Goal: Task Accomplishment & Management: Manage account settings

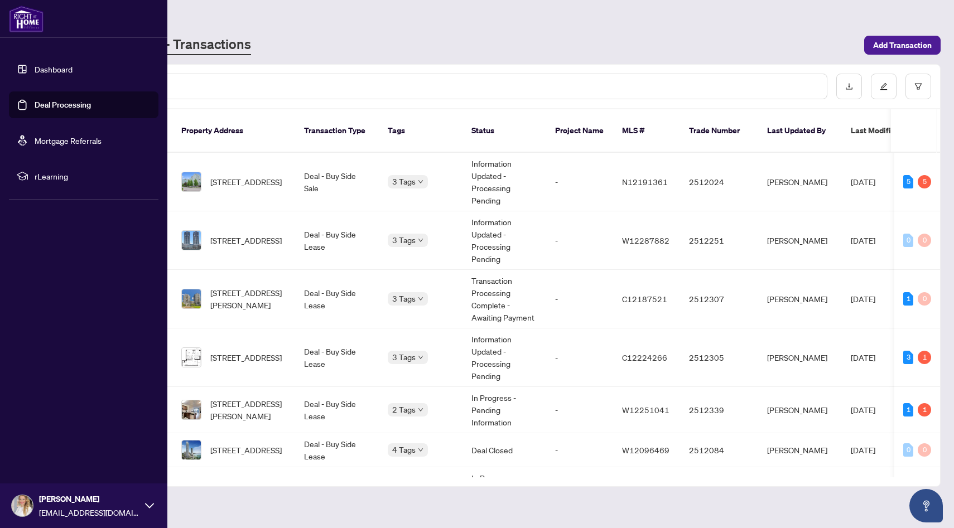
click at [54, 103] on link "Deal Processing" at bounding box center [63, 105] width 56 height 10
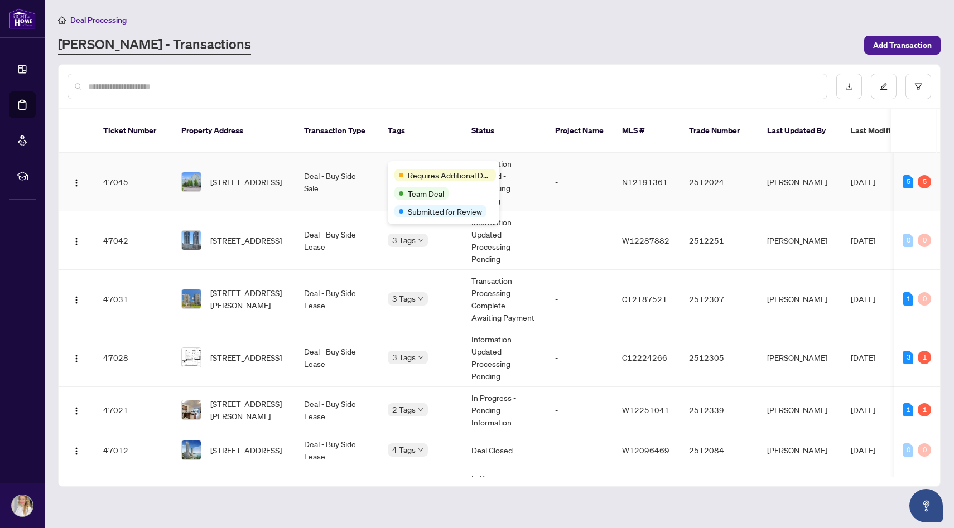
click at [423, 166] on div "Requires Additional Docs Team Deal Submitted for Review" at bounding box center [444, 192] width 112 height 63
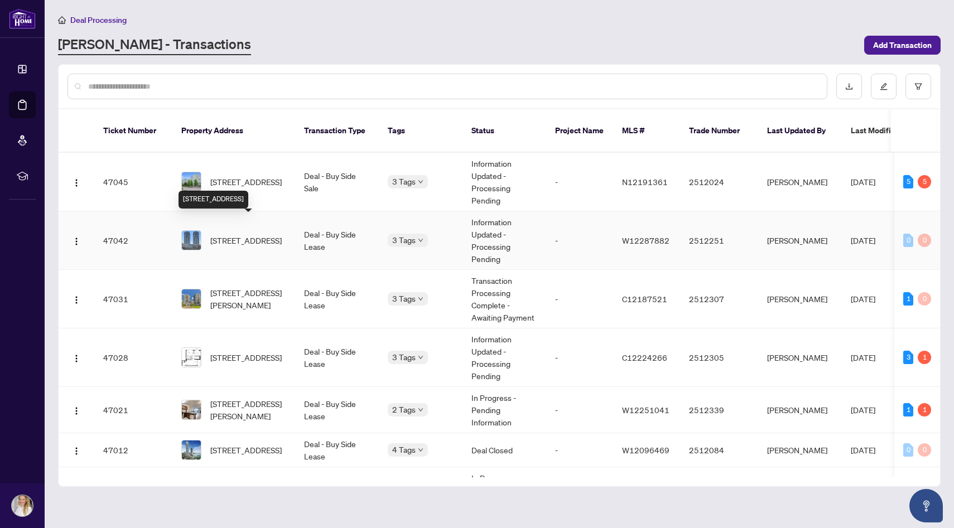
click at [258, 234] on span "[STREET_ADDRESS]" at bounding box center [245, 240] width 71 height 12
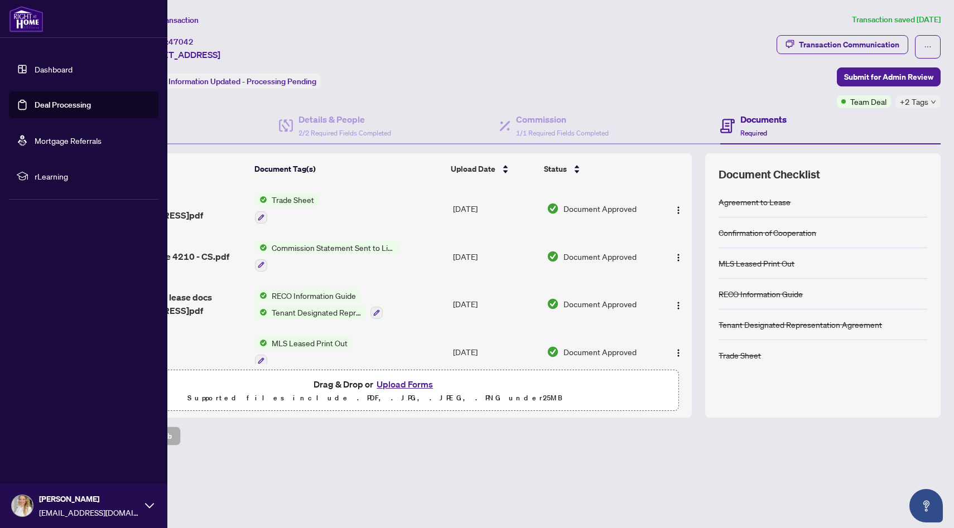
click at [67, 105] on link "Deal Processing" at bounding box center [63, 105] width 56 height 10
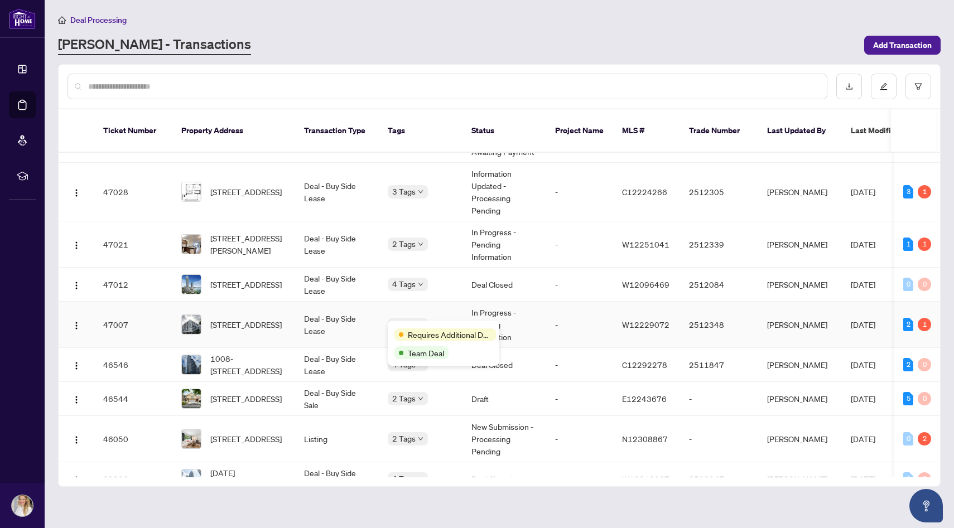
scroll to position [168, 0]
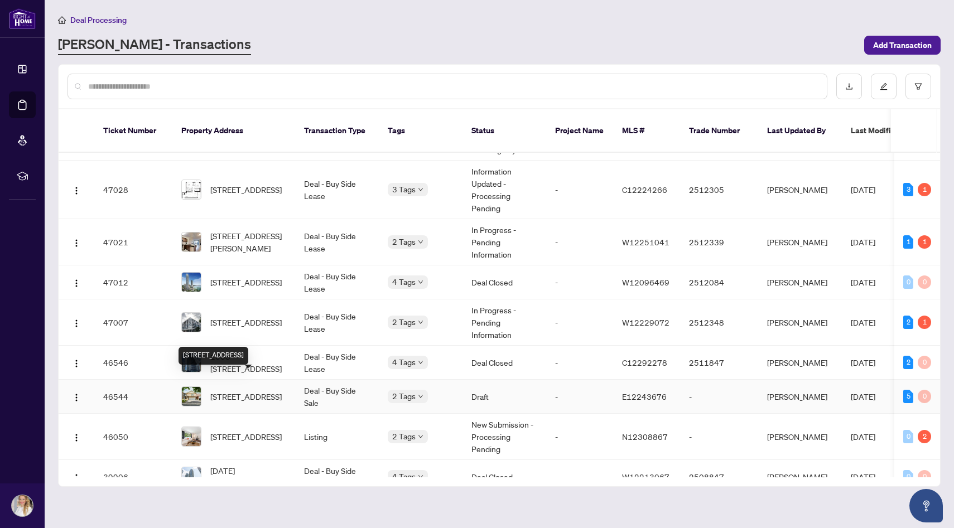
click at [270, 390] on span "[STREET_ADDRESS]" at bounding box center [245, 396] width 71 height 12
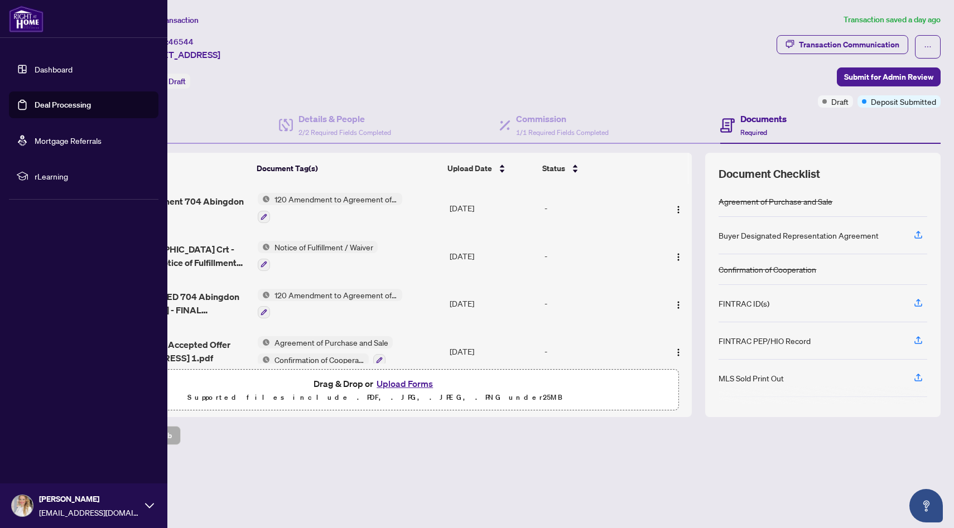
click at [67, 105] on link "Deal Processing" at bounding box center [63, 105] width 56 height 10
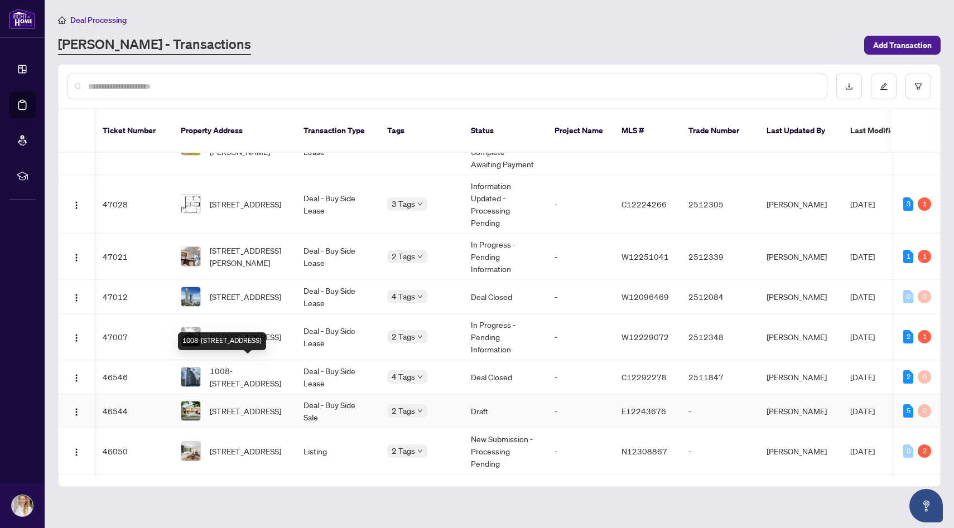
scroll to position [158, 1]
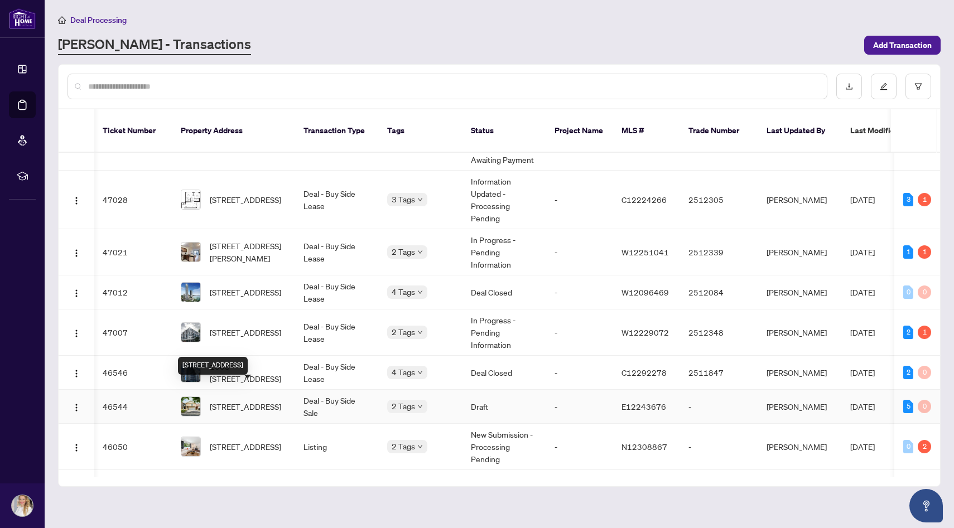
click at [237, 400] on span "[STREET_ADDRESS]" at bounding box center [245, 406] width 71 height 12
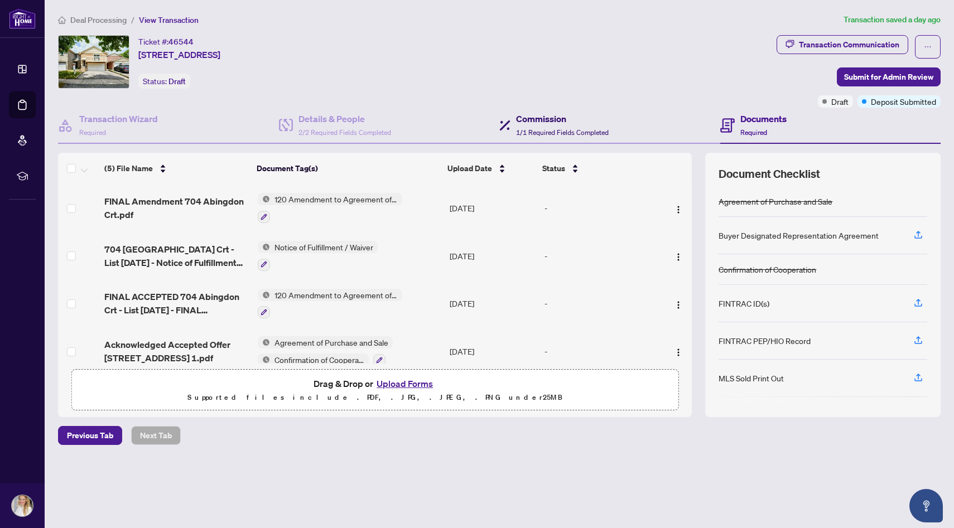
click at [558, 128] on span "1/1 Required Fields Completed" at bounding box center [562, 132] width 93 height 8
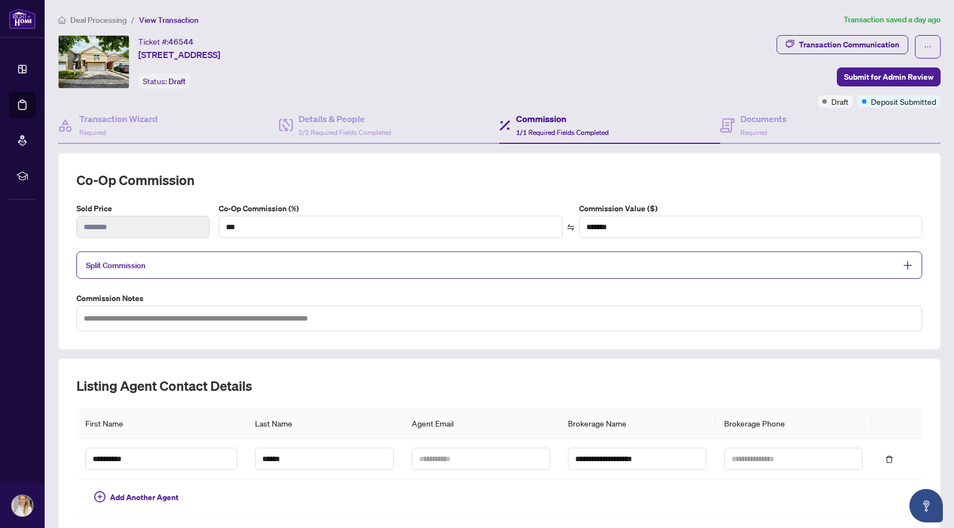
click at [908, 265] on icon "plus" at bounding box center [907, 265] width 8 height 1
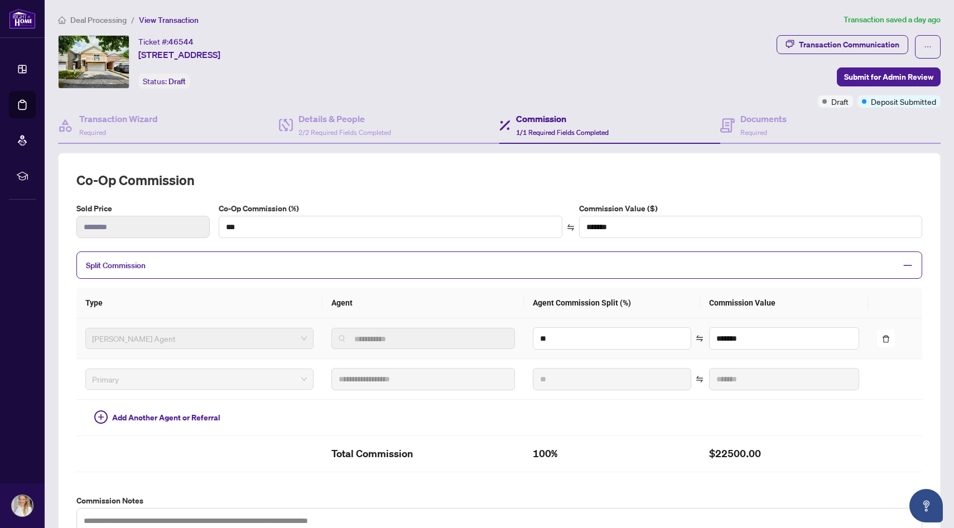
click at [456, 344] on span "**********" at bounding box center [423, 338] width 184 height 21
click at [172, 344] on span "RAHR Agent" at bounding box center [199, 338] width 215 height 17
click at [766, 131] on span "Required" at bounding box center [753, 132] width 27 height 8
